Goal: Task Accomplishment & Management: Use online tool/utility

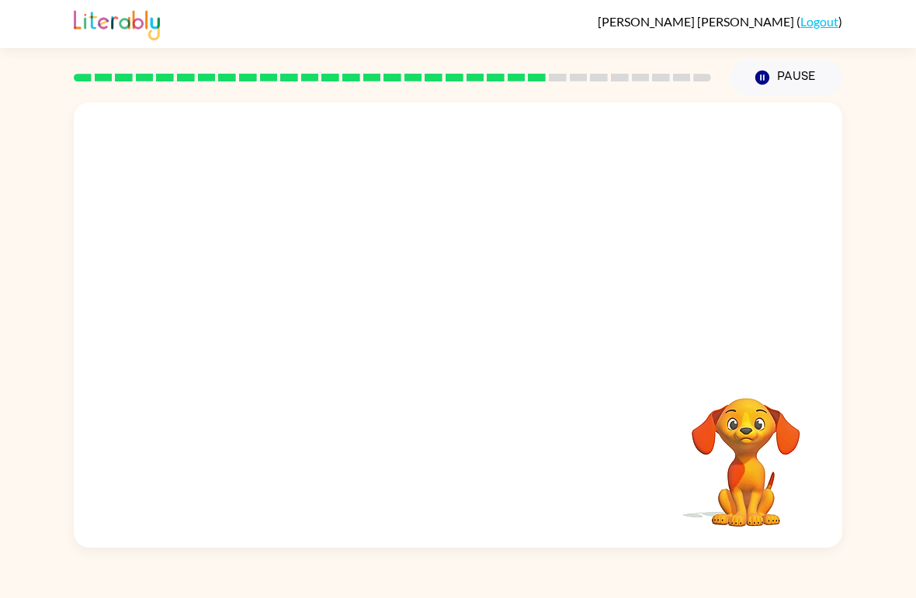
click at [581, 416] on div "Your browser must support playing .mp4 files to use Literably. Please try using…" at bounding box center [458, 324] width 768 height 445
click at [538, 431] on div "Your browser must support playing .mp4 files to use Literably. Please try using…" at bounding box center [458, 324] width 768 height 445
click at [749, 447] on video "Your browser must support playing .mp4 files to use Literably. Please try using…" at bounding box center [745, 451] width 155 height 155
click at [451, 308] on button "button" at bounding box center [457, 333] width 99 height 57
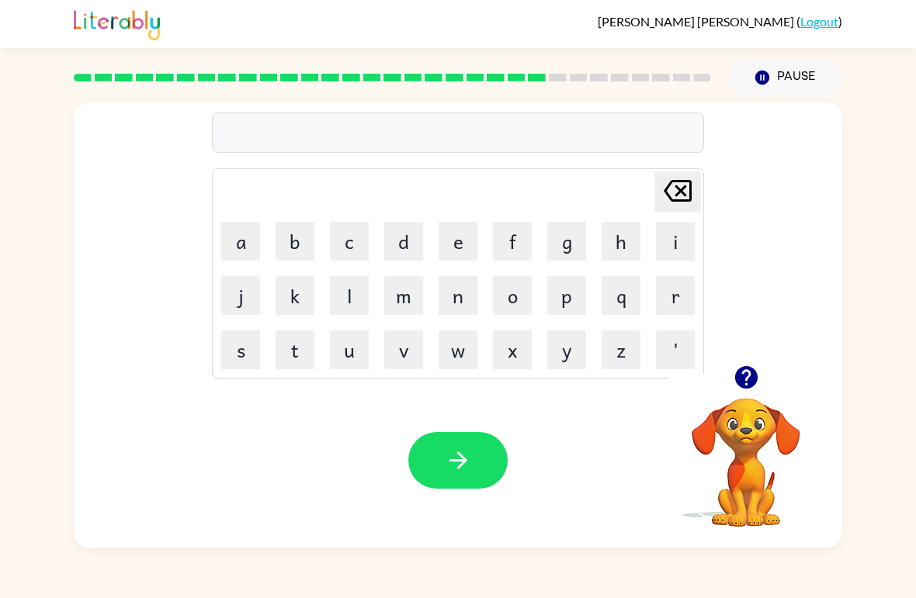
click at [736, 417] on video "Your browser must support playing .mp4 files to use Literably. Please try using…" at bounding box center [745, 451] width 155 height 155
click at [746, 388] on icon "button" at bounding box center [745, 377] width 23 height 23
click at [746, 388] on video "Your browser must support playing .mp4 files to use Literably. Please try using…" at bounding box center [745, 451] width 155 height 155
click at [26, 65] on div "[PERSON_NAME] ( Logout ) Pause Pause Delete Delete last character input a b c d…" at bounding box center [458, 299] width 916 height 598
click at [744, 364] on button "button" at bounding box center [746, 378] width 40 height 40
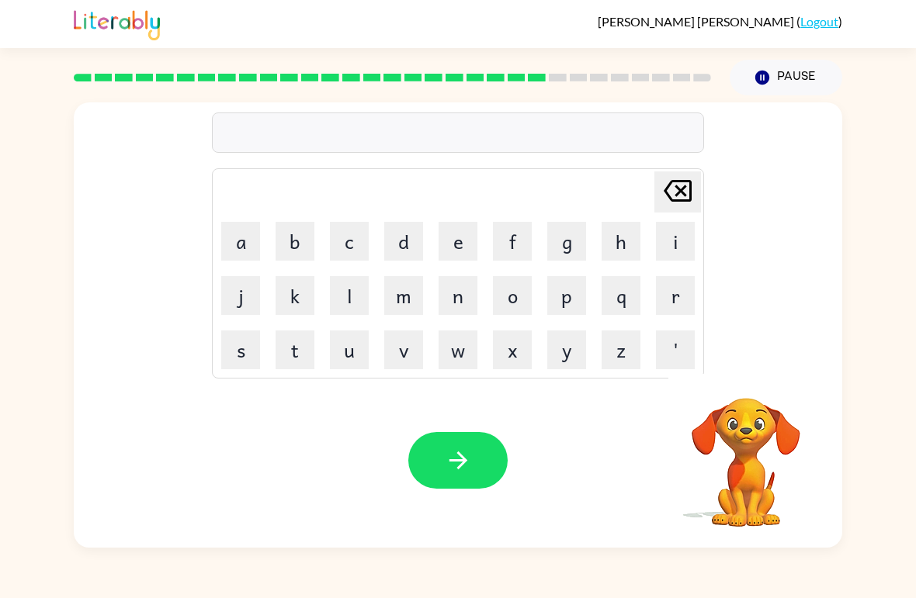
click at [518, 249] on button "f" at bounding box center [512, 241] width 39 height 39
click at [520, 293] on button "o" at bounding box center [512, 295] width 39 height 39
click at [531, 301] on button "o" at bounding box center [512, 295] width 39 height 39
click at [675, 286] on button "r" at bounding box center [675, 295] width 39 height 39
click at [396, 244] on button "d" at bounding box center [403, 241] width 39 height 39
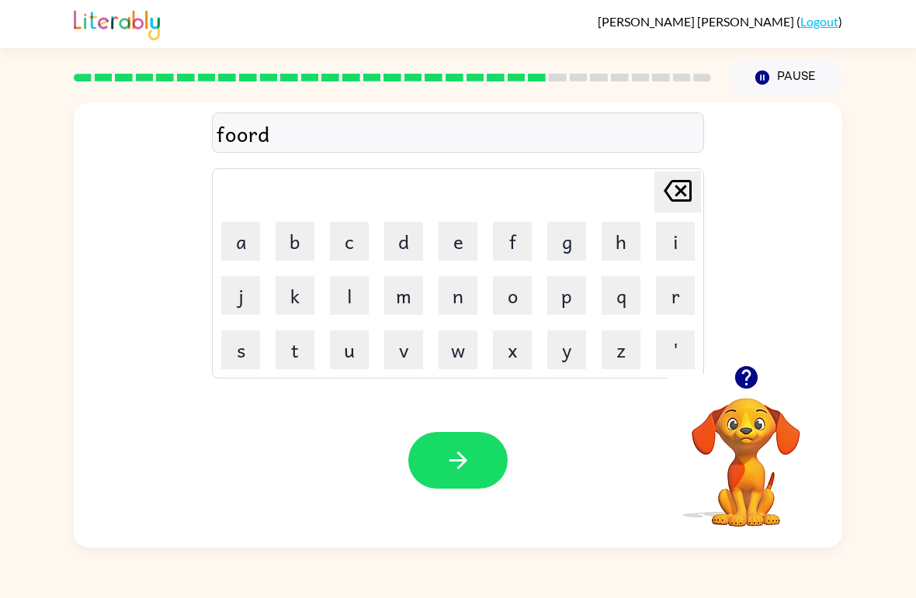
click at [458, 433] on button "button" at bounding box center [457, 460] width 99 height 57
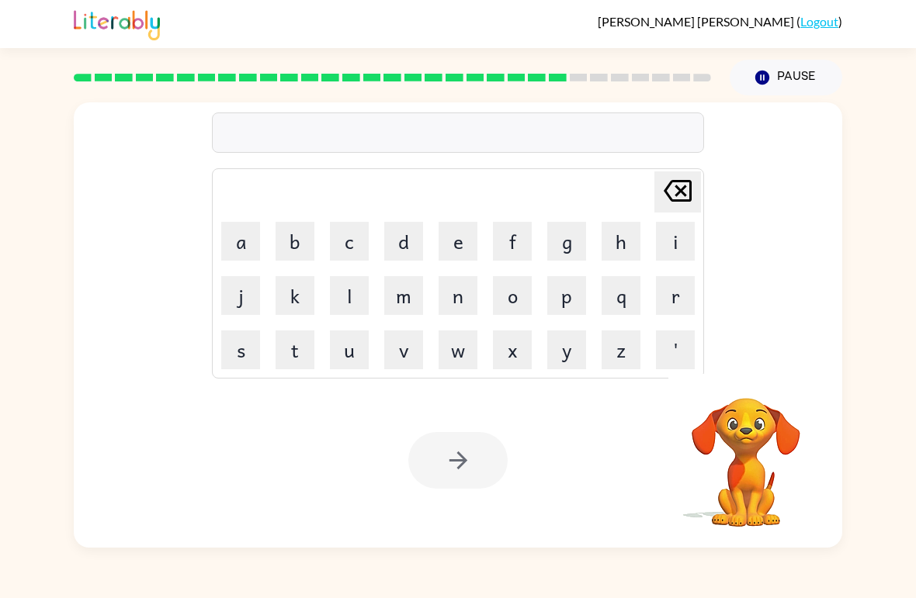
click at [747, 590] on div "[PERSON_NAME] ( Logout ) Pause Pause Delete Delete last character input a b c d…" at bounding box center [458, 299] width 916 height 598
click at [680, 293] on button "r" at bounding box center [675, 295] width 39 height 39
click at [458, 252] on button "e" at bounding box center [457, 241] width 39 height 39
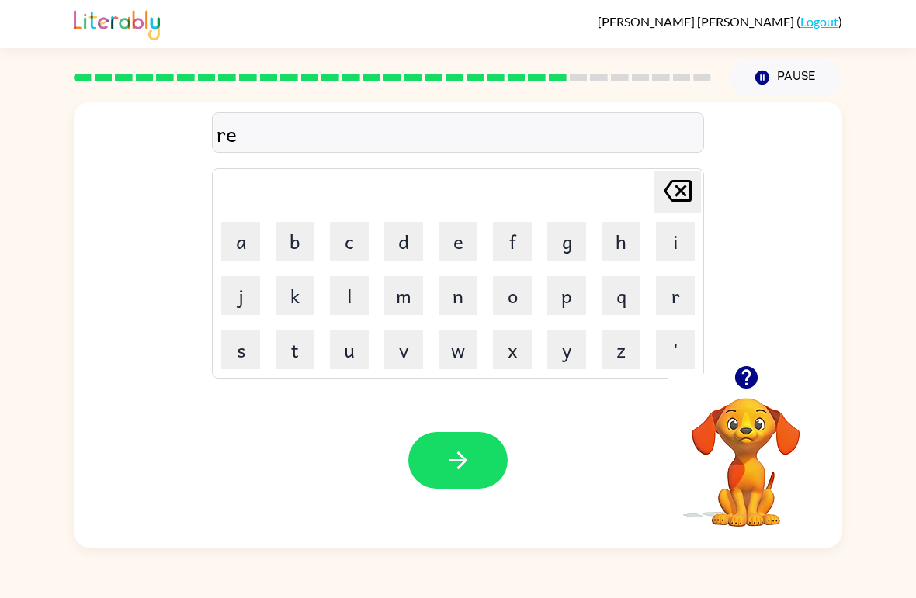
click at [334, 309] on button "l" at bounding box center [349, 295] width 39 height 39
click at [238, 230] on button "a" at bounding box center [240, 241] width 39 height 39
click at [290, 347] on button "t" at bounding box center [294, 350] width 39 height 39
click at [455, 242] on button "e" at bounding box center [457, 241] width 39 height 39
click at [411, 241] on button "d" at bounding box center [403, 241] width 39 height 39
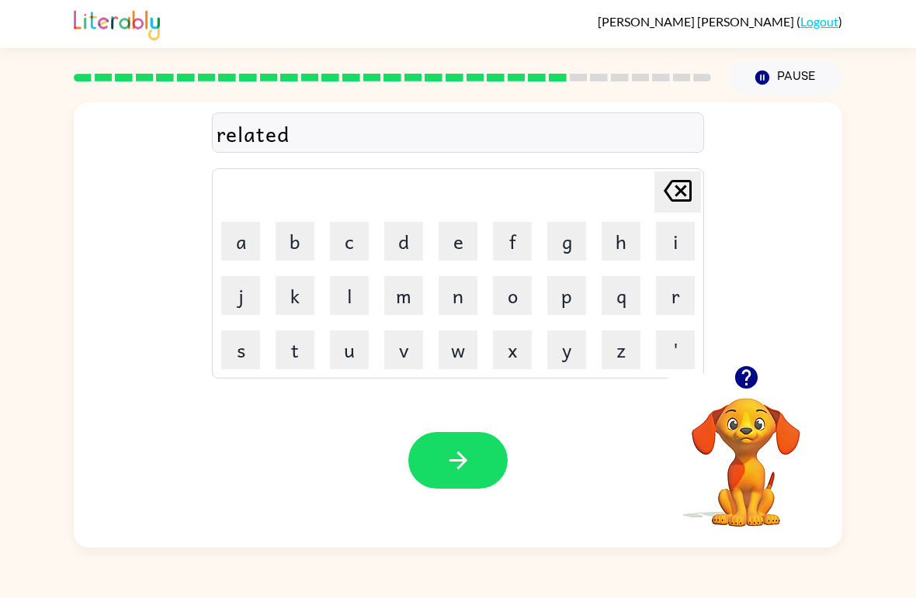
click at [452, 454] on icon "button" at bounding box center [458, 460] width 27 height 27
click at [573, 228] on button "g" at bounding box center [566, 241] width 39 height 39
click at [245, 254] on button "a" at bounding box center [240, 241] width 39 height 39
click at [418, 243] on button "d" at bounding box center [403, 241] width 39 height 39
click at [664, 178] on icon "[PERSON_NAME] last character input" at bounding box center [677, 190] width 37 height 37
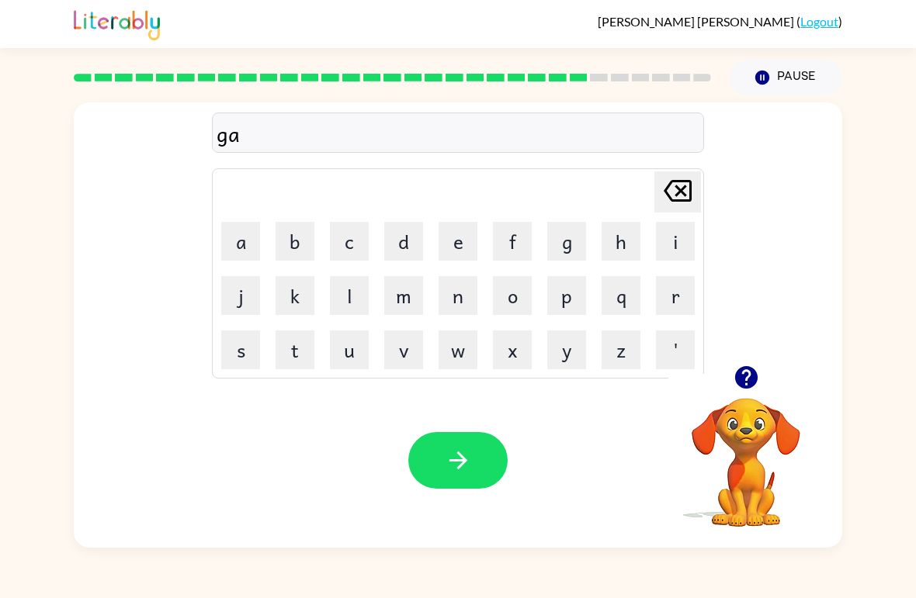
click at [301, 238] on button "b" at bounding box center [294, 241] width 39 height 39
click at [341, 294] on button "l" at bounding box center [349, 295] width 39 height 39
click at [667, 232] on button "i" at bounding box center [675, 241] width 39 height 39
click at [464, 434] on button "button" at bounding box center [457, 460] width 99 height 57
click at [715, 157] on div "gabli [PERSON_NAME] last character input a b c d e f g h i j k l m n o p q r s …" at bounding box center [458, 233] width 768 height 263
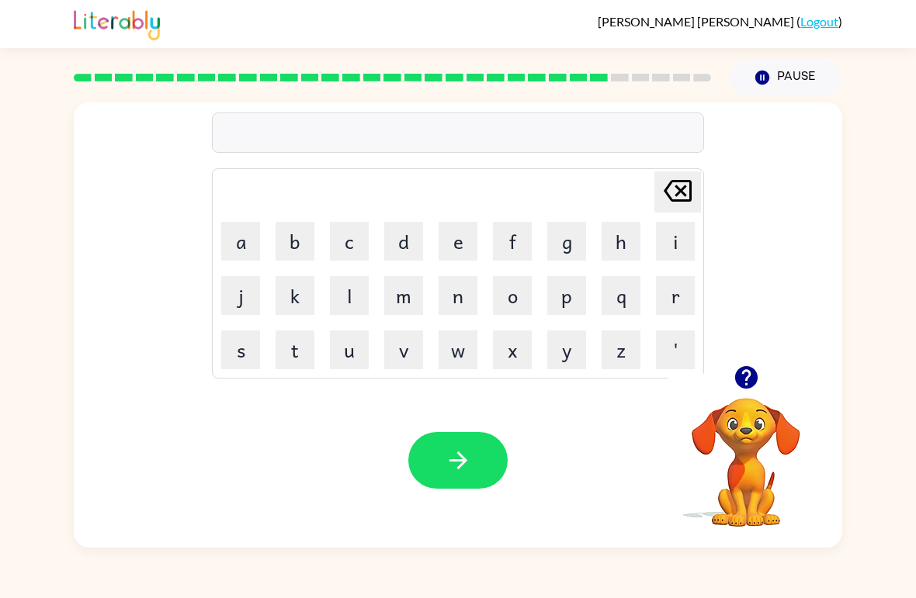
click at [358, 309] on button "l" at bounding box center [349, 295] width 39 height 39
click at [346, 348] on button "u" at bounding box center [349, 350] width 39 height 39
click at [414, 294] on button "m" at bounding box center [403, 295] width 39 height 39
click at [299, 242] on button "b" at bounding box center [294, 241] width 39 height 39
click at [468, 248] on button "e" at bounding box center [457, 241] width 39 height 39
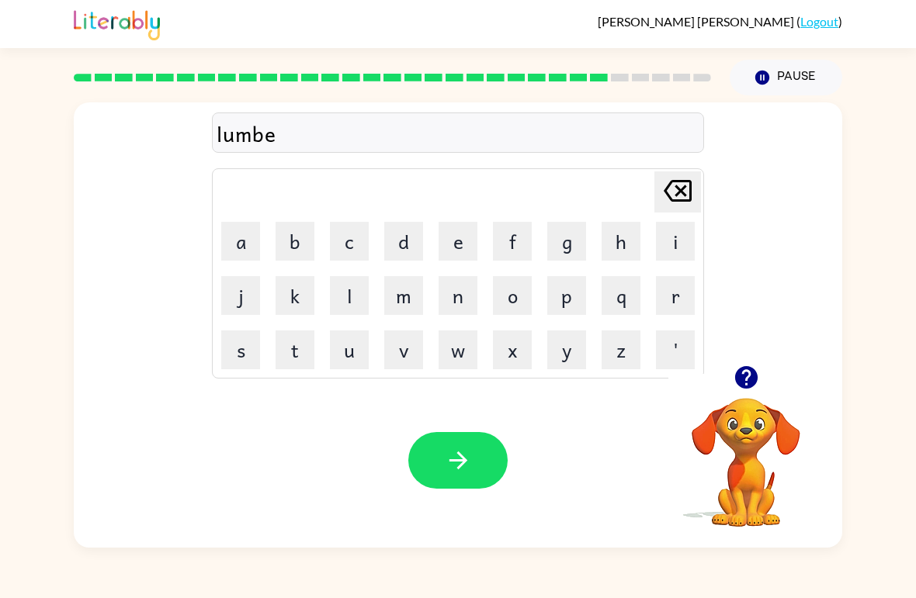
click at [675, 295] on button "r" at bounding box center [675, 295] width 39 height 39
click at [344, 254] on button "c" at bounding box center [349, 241] width 39 height 39
click at [626, 238] on button "h" at bounding box center [620, 241] width 39 height 39
click at [356, 353] on button "u" at bounding box center [349, 350] width 39 height 39
click at [303, 298] on button "k" at bounding box center [294, 295] width 39 height 39
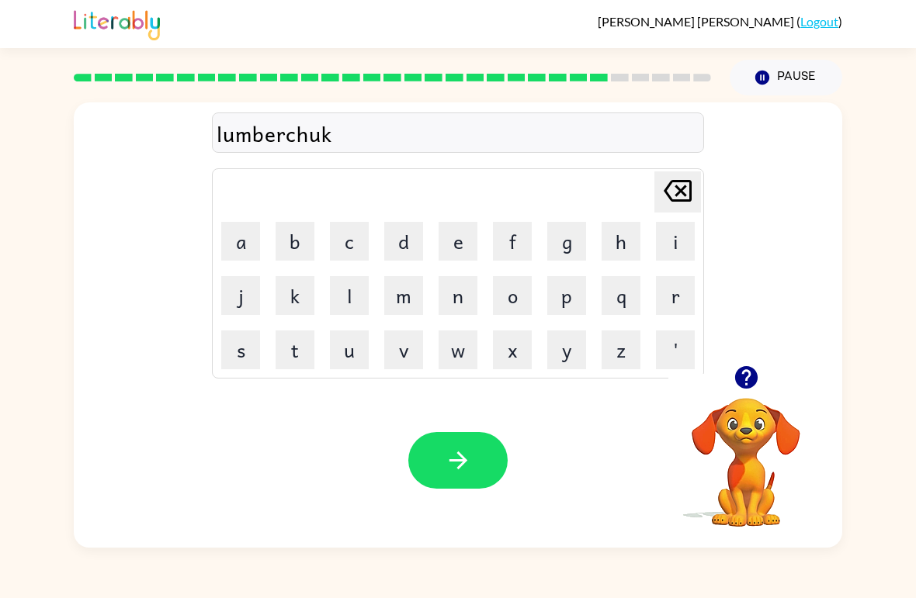
click at [458, 464] on icon "button" at bounding box center [458, 460] width 27 height 27
click at [354, 248] on button "c" at bounding box center [349, 241] width 39 height 39
click at [459, 238] on button "e" at bounding box center [457, 241] width 39 height 39
click at [238, 242] on button "a" at bounding box center [240, 241] width 39 height 39
click at [673, 289] on button "r" at bounding box center [675, 295] width 39 height 39
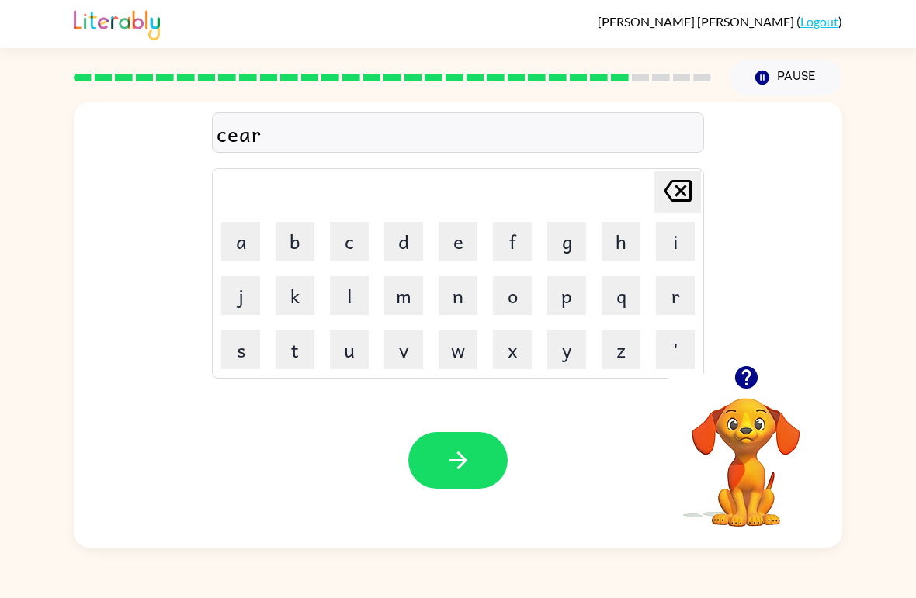
click at [246, 351] on button "s" at bounding box center [240, 350] width 39 height 39
click at [463, 452] on icon "button" at bounding box center [458, 460] width 27 height 27
click at [518, 258] on button "f" at bounding box center [512, 241] width 39 height 39
click at [683, 241] on button "i" at bounding box center [675, 241] width 39 height 39
click at [439, 286] on button "n" at bounding box center [457, 295] width 39 height 39
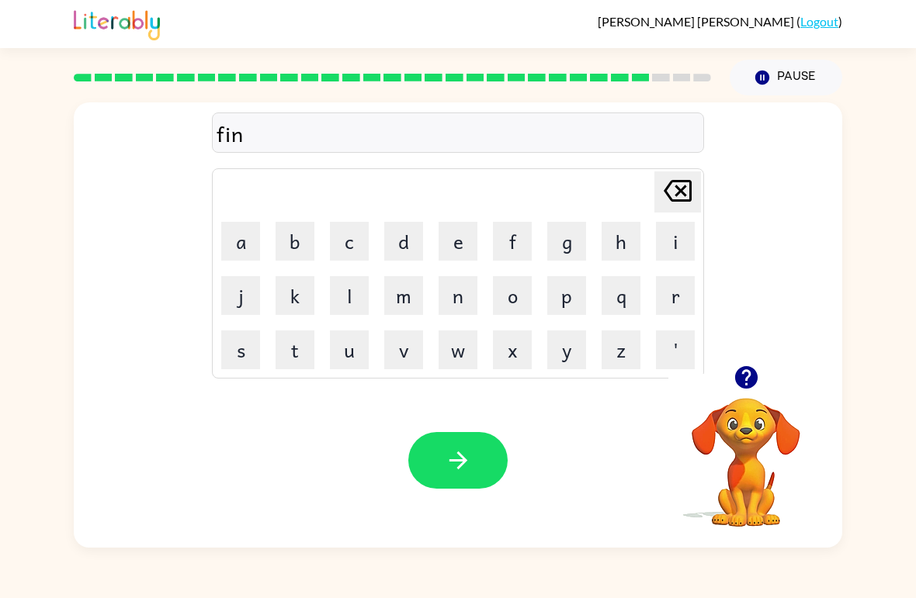
click at [466, 466] on icon "button" at bounding box center [458, 460] width 27 height 27
click at [346, 241] on button "c" at bounding box center [349, 241] width 39 height 39
click at [662, 232] on button "i" at bounding box center [675, 241] width 39 height 39
click at [348, 291] on button "l" at bounding box center [349, 295] width 39 height 39
click at [733, 398] on video "Your browser must support playing .mp4 files to use Literably. Please try using…" at bounding box center [745, 451] width 155 height 155
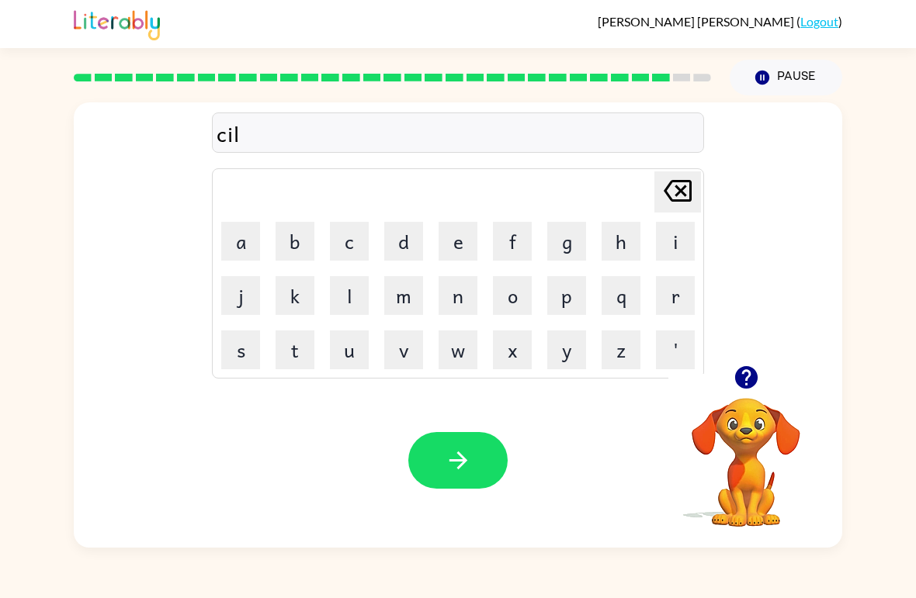
click at [752, 396] on button "button" at bounding box center [746, 378] width 40 height 40
click at [906, 23] on div "[PERSON_NAME] ( Logout )" at bounding box center [458, 24] width 916 height 48
click at [288, 229] on button "b" at bounding box center [294, 241] width 39 height 39
click at [445, 244] on button "e" at bounding box center [457, 241] width 39 height 39
click at [686, 296] on button "r" at bounding box center [675, 295] width 39 height 39
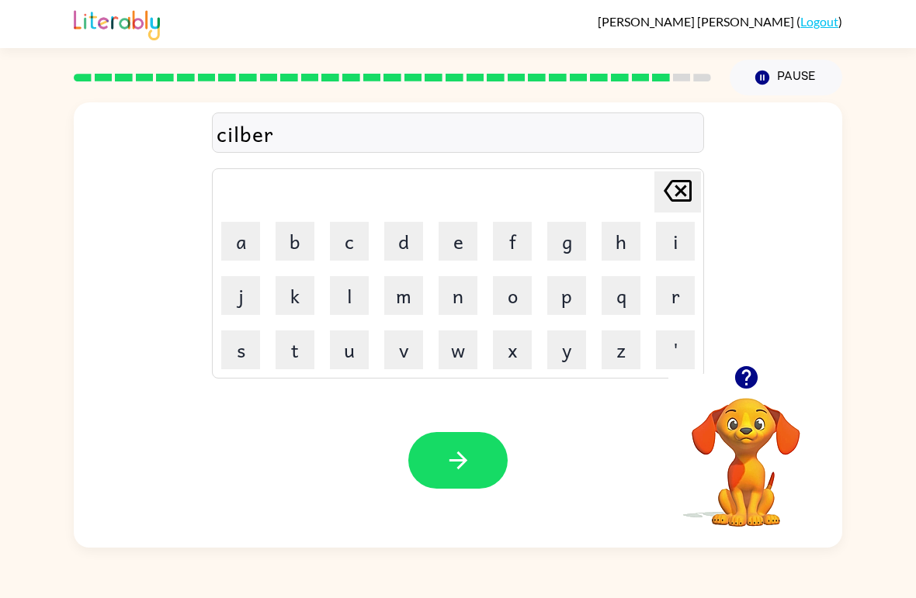
click at [457, 355] on button "w" at bounding box center [457, 350] width 39 height 39
click at [258, 247] on button "a" at bounding box center [240, 241] width 39 height 39
click at [670, 303] on button "r" at bounding box center [675, 295] width 39 height 39
click at [449, 230] on button "e" at bounding box center [457, 241] width 39 height 39
click at [479, 428] on div "Your browser must support playing .mp4 files to use Literably. Please try using…" at bounding box center [458, 460] width 768 height 175
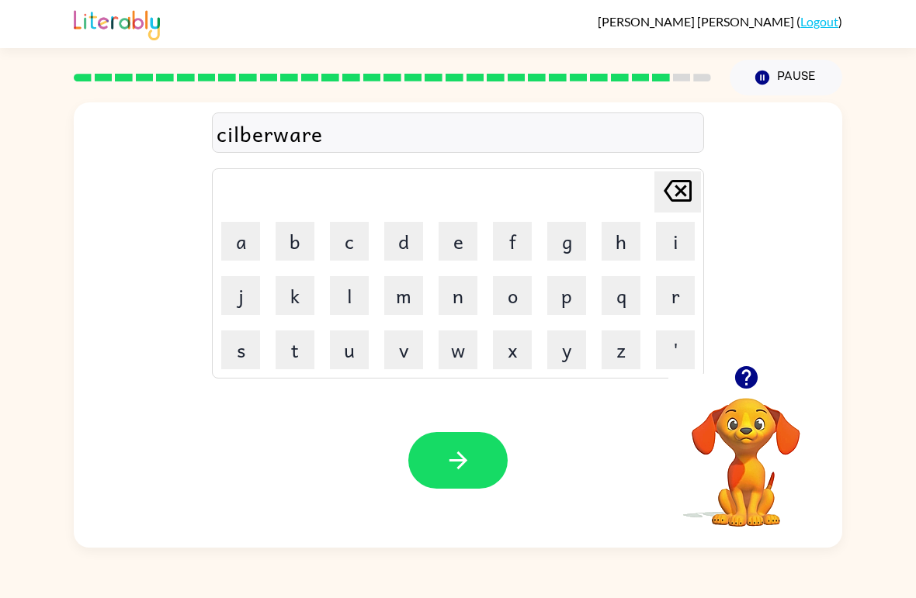
click at [442, 429] on div "Your browser must support playing .mp4 files to use Literably. Please try using…" at bounding box center [458, 460] width 768 height 175
click at [441, 429] on div "Your browser must support playing .mp4 files to use Literably. Please try using…" at bounding box center [458, 460] width 768 height 175
click at [449, 463] on icon "button" at bounding box center [458, 460] width 27 height 27
click at [448, 462] on div at bounding box center [457, 460] width 99 height 57
click at [359, 336] on button "u" at bounding box center [349, 350] width 39 height 39
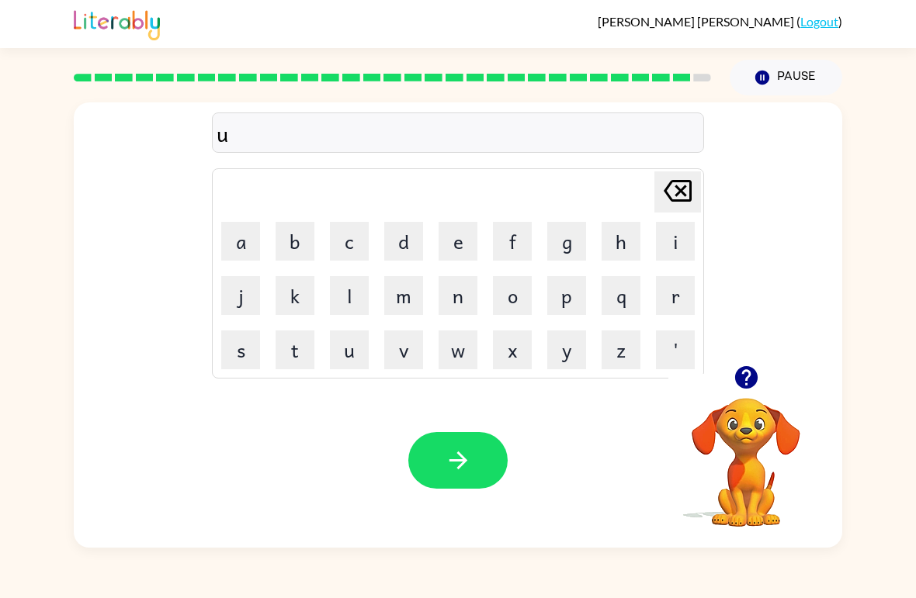
click at [458, 299] on button "n" at bounding box center [457, 295] width 39 height 39
click at [244, 239] on button "a" at bounding box center [240, 241] width 39 height 39
click at [511, 244] on button "f" at bounding box center [512, 241] width 39 height 39
click at [235, 244] on button "a" at bounding box center [240, 241] width 39 height 39
click at [682, 235] on button "i" at bounding box center [675, 241] width 39 height 39
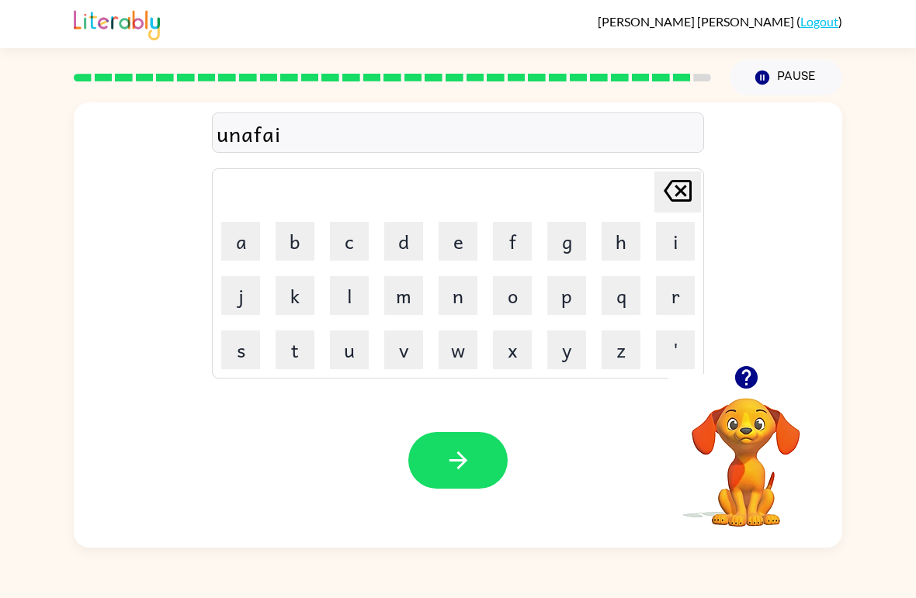
click at [398, 255] on button "d" at bounding box center [403, 241] width 39 height 39
click at [451, 462] on icon "button" at bounding box center [457, 461] width 18 height 18
